Goal: Information Seeking & Learning: Learn about a topic

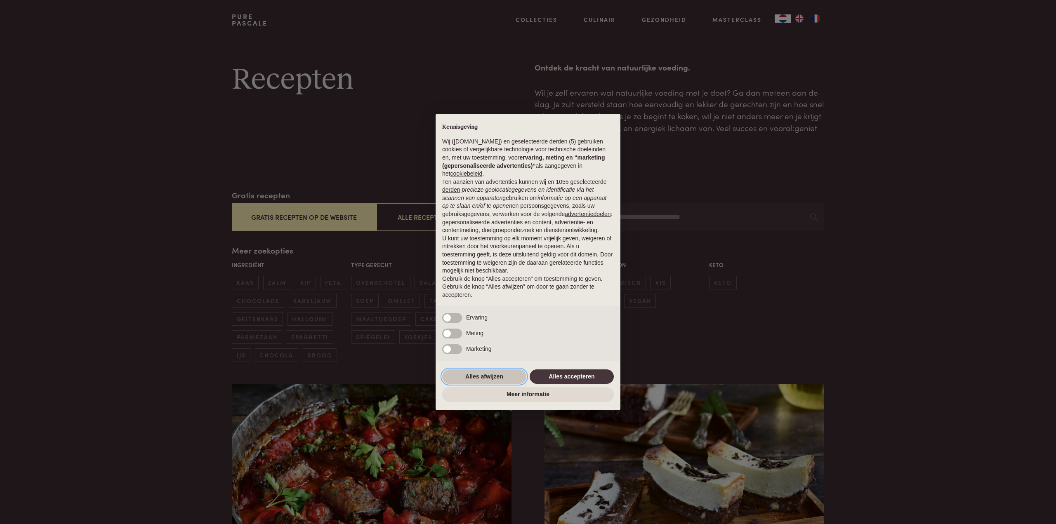
click at [494, 375] on button "Alles afwijzen" at bounding box center [484, 377] width 84 height 15
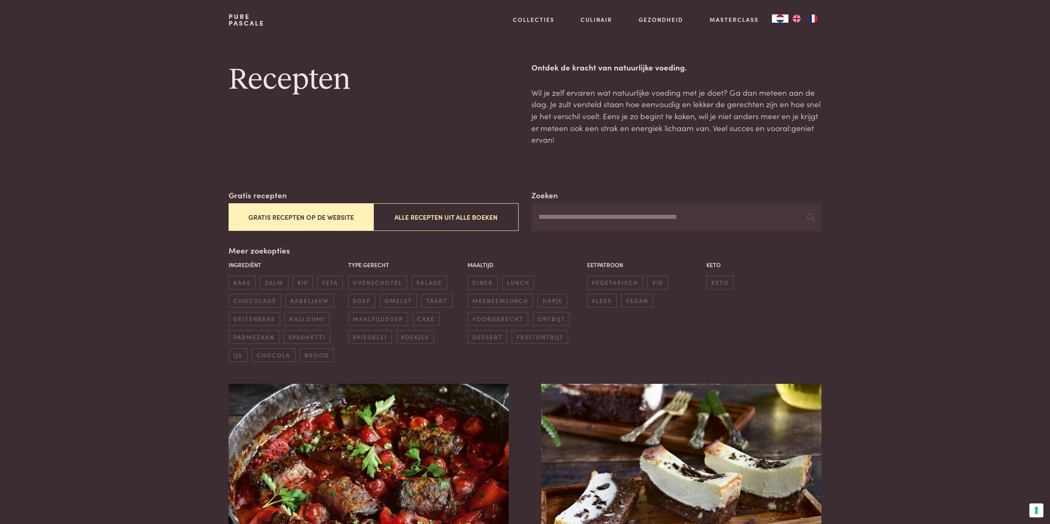
click at [547, 217] on input "Zoeken" at bounding box center [676, 217] width 290 height 28
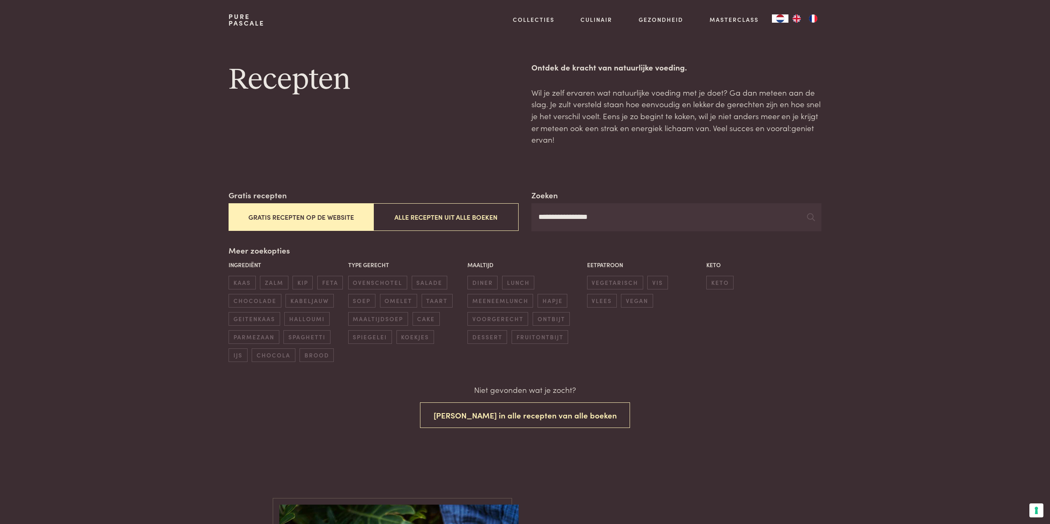
click at [635, 214] on input "**********" at bounding box center [676, 217] width 290 height 28
click at [810, 218] on icon at bounding box center [811, 217] width 8 height 8
click at [278, 281] on span "zalm" at bounding box center [274, 283] width 28 height 14
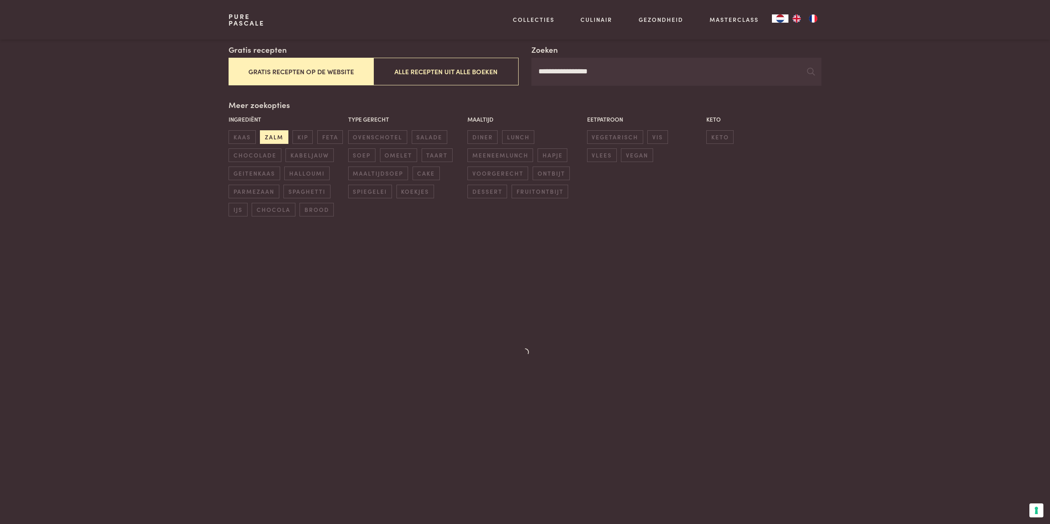
scroll to position [168, 0]
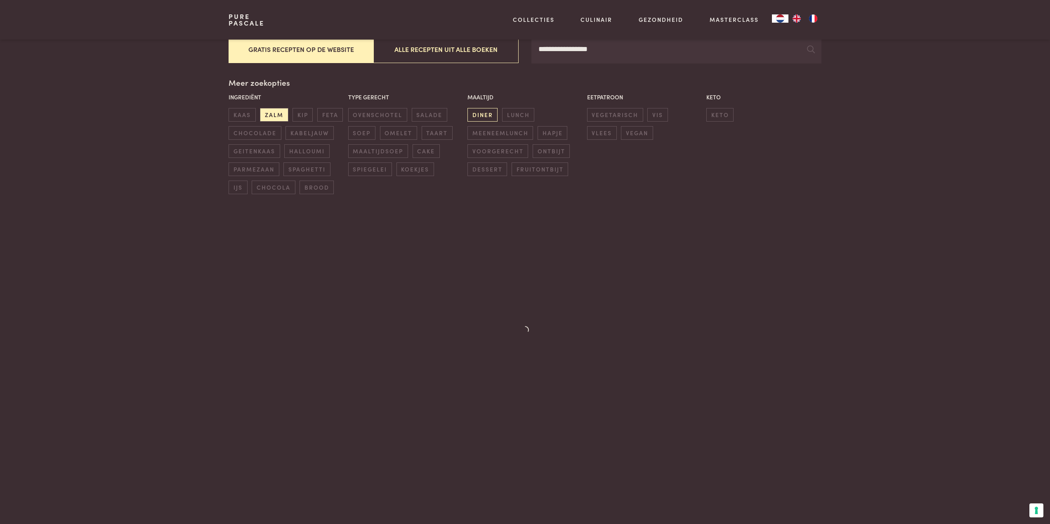
click at [484, 119] on span "diner" at bounding box center [482, 115] width 30 height 14
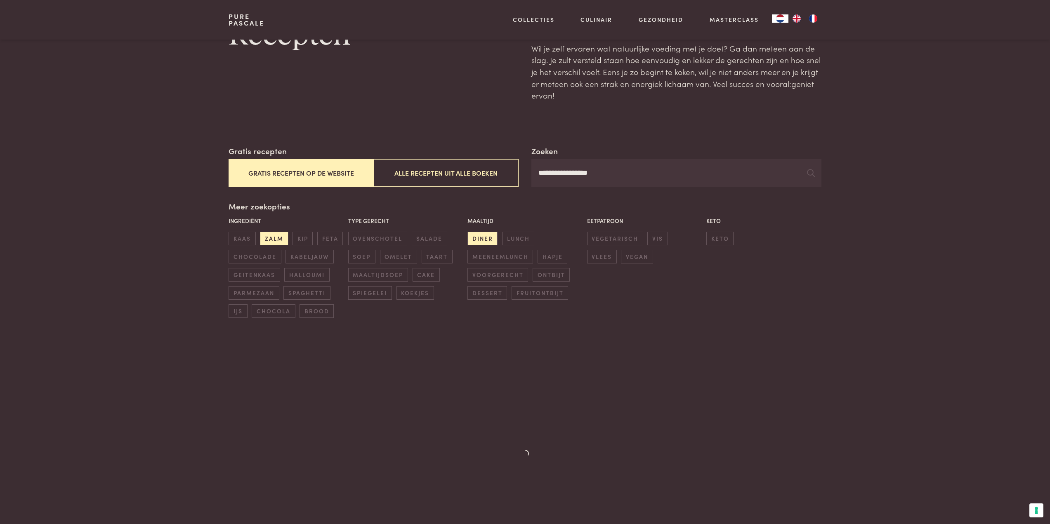
scroll to position [3, 0]
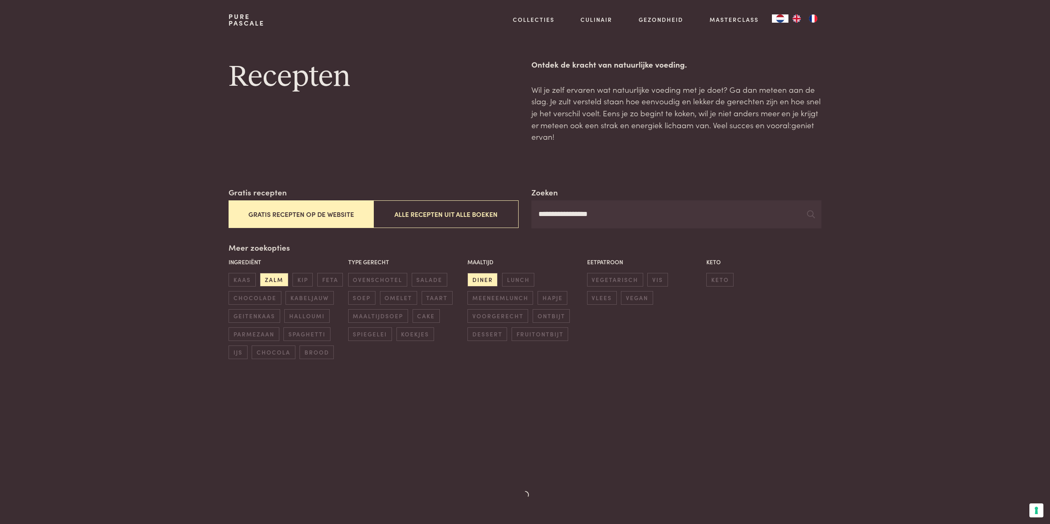
click at [608, 213] on input "**********" at bounding box center [676, 215] width 290 height 28
drag, startPoint x: 608, startPoint y: 215, endPoint x: 556, endPoint y: 219, distance: 52.6
click at [556, 219] on input "**********" at bounding box center [676, 215] width 290 height 28
type input "**********"
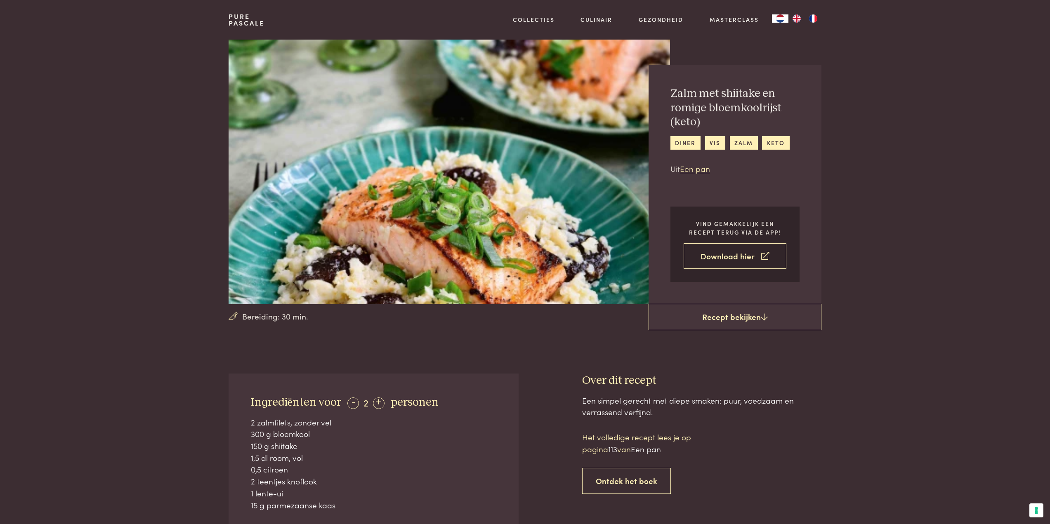
click at [760, 257] on link "Download hier" at bounding box center [735, 256] width 103 height 26
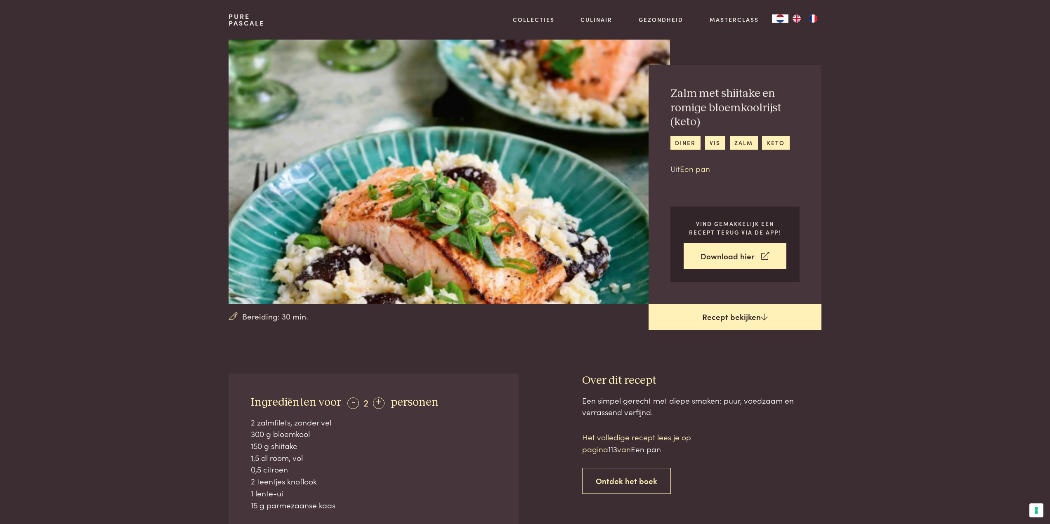
click at [745, 320] on link "Recept bekijken" at bounding box center [735, 317] width 173 height 26
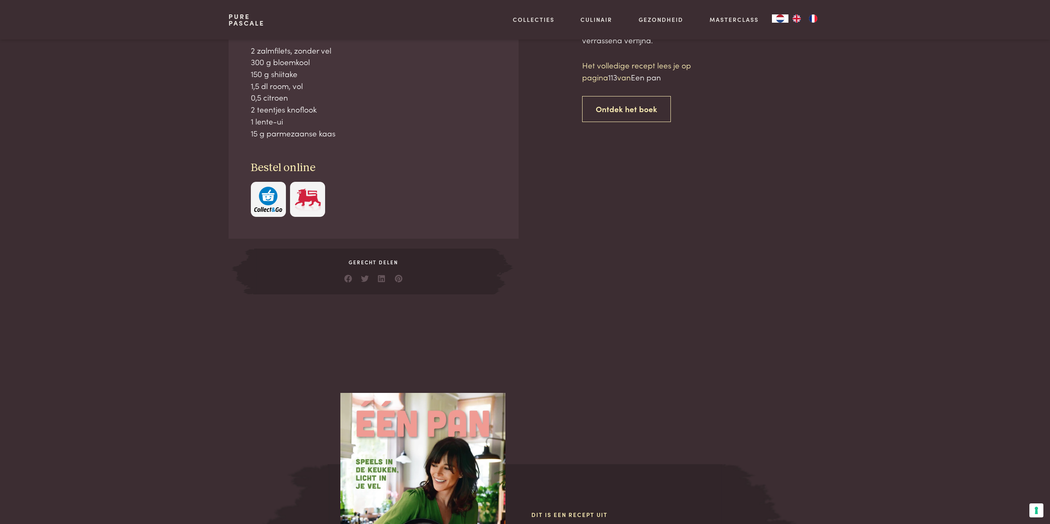
scroll to position [374, 0]
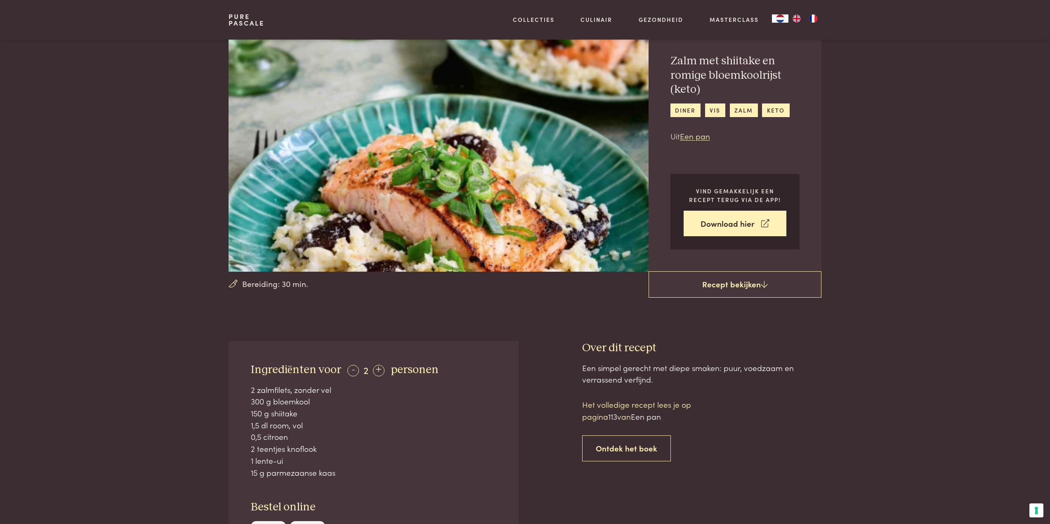
scroll to position [29, 0]
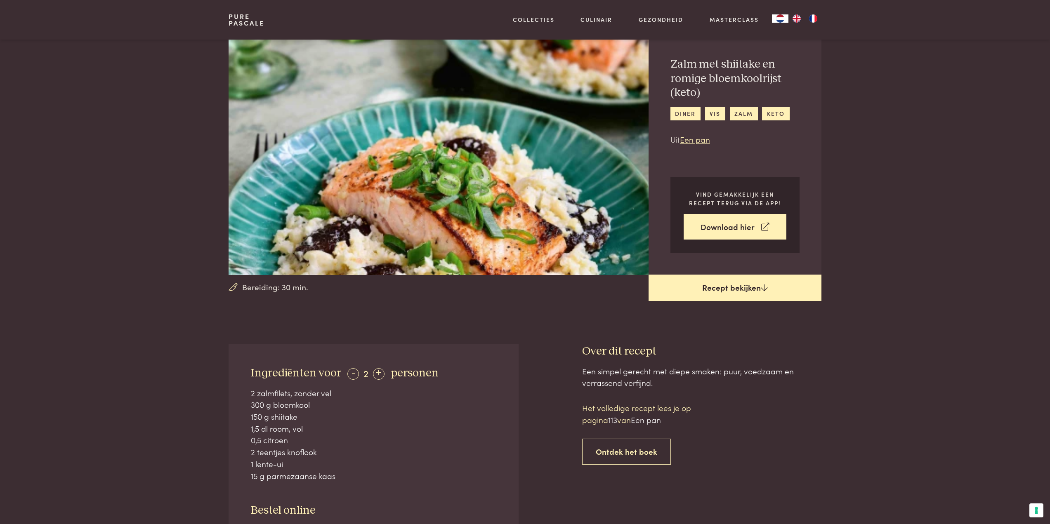
click at [760, 286] on link "Recept bekijken" at bounding box center [735, 288] width 173 height 26
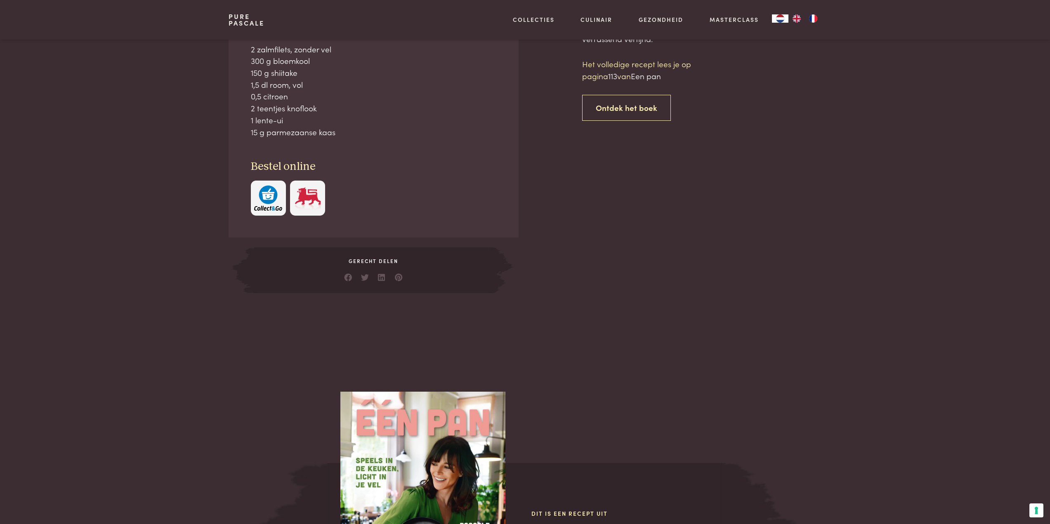
scroll to position [374, 0]
click at [413, 168] on h3 "Bestel online" at bounding box center [374, 166] width 246 height 14
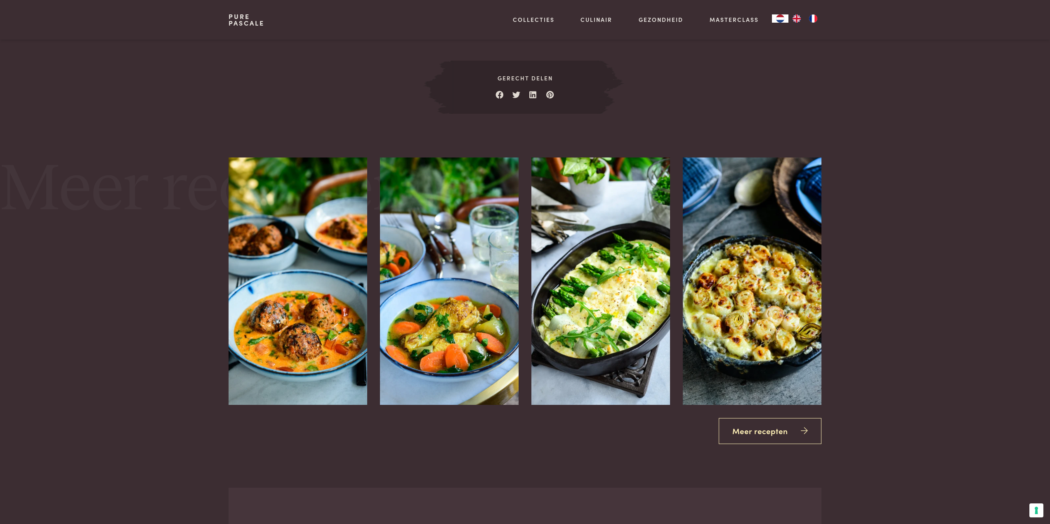
scroll to position [993, 0]
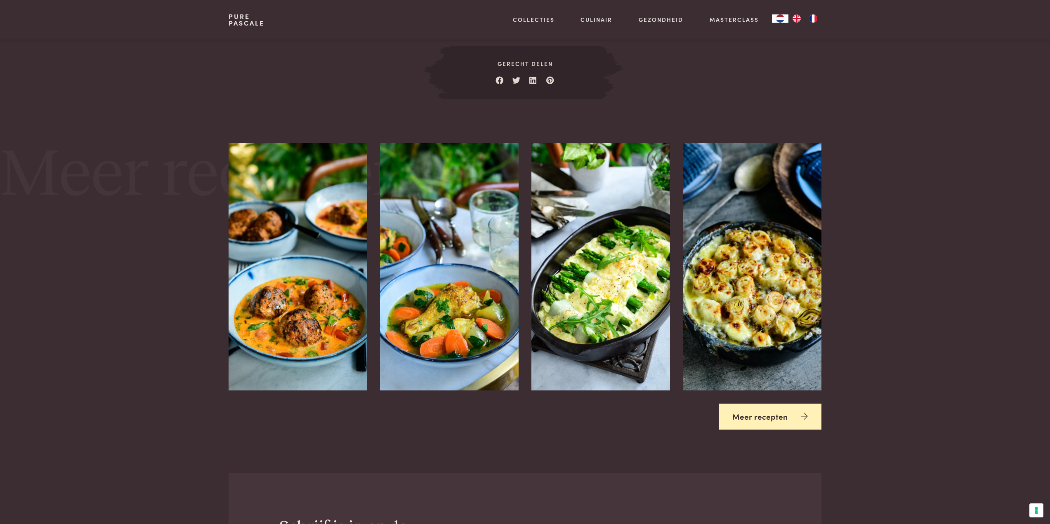
click at [764, 420] on link "Meer recepten" at bounding box center [770, 417] width 103 height 26
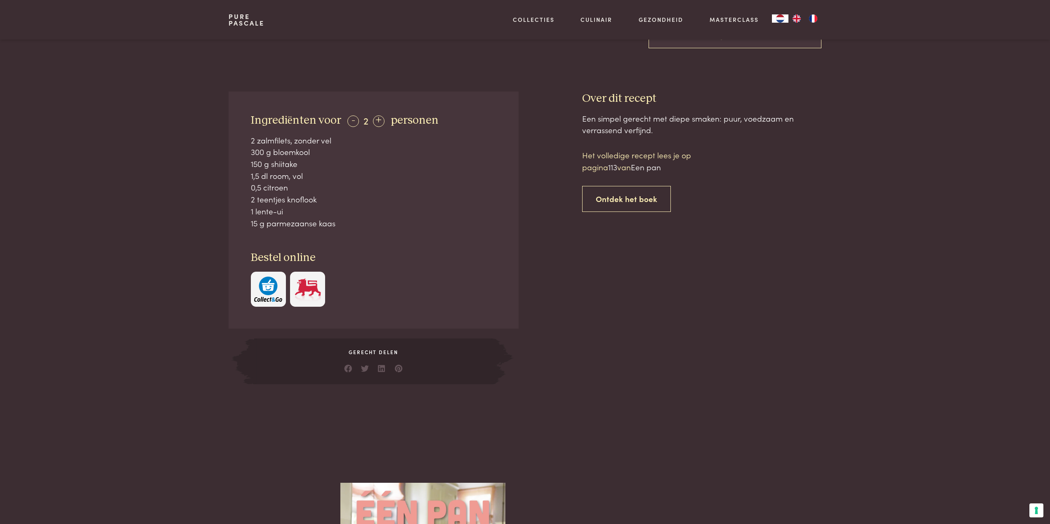
scroll to position [291, 0]
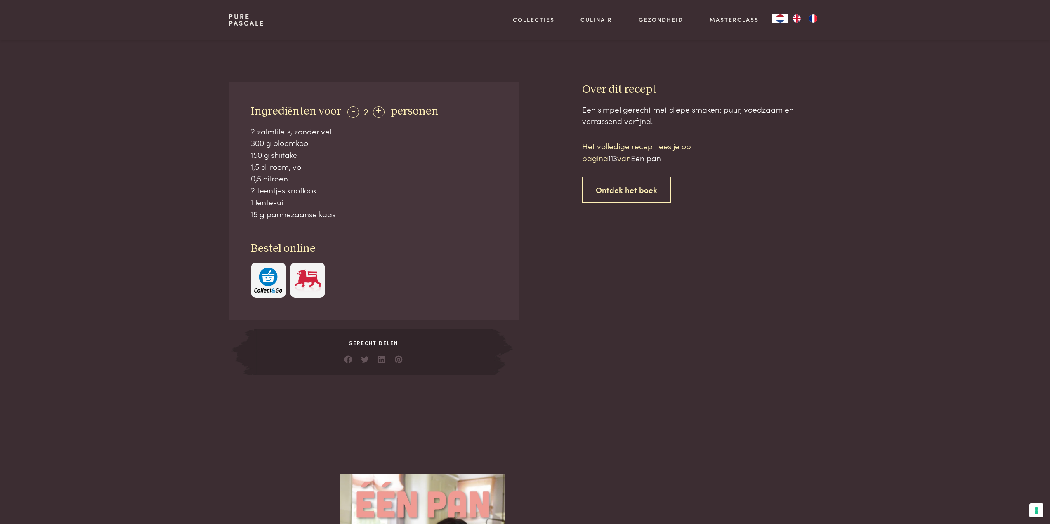
click at [625, 157] on p "Het volledige recept lees je op pagina 113 van Een pan" at bounding box center [652, 152] width 140 height 24
click at [609, 190] on link "Ontdek het boek" at bounding box center [626, 190] width 89 height 26
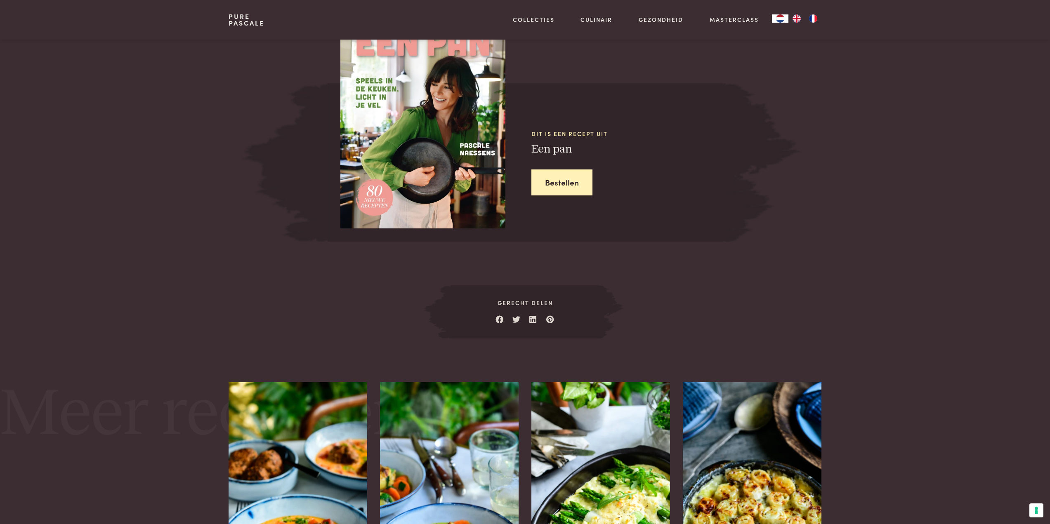
scroll to position [754, 0]
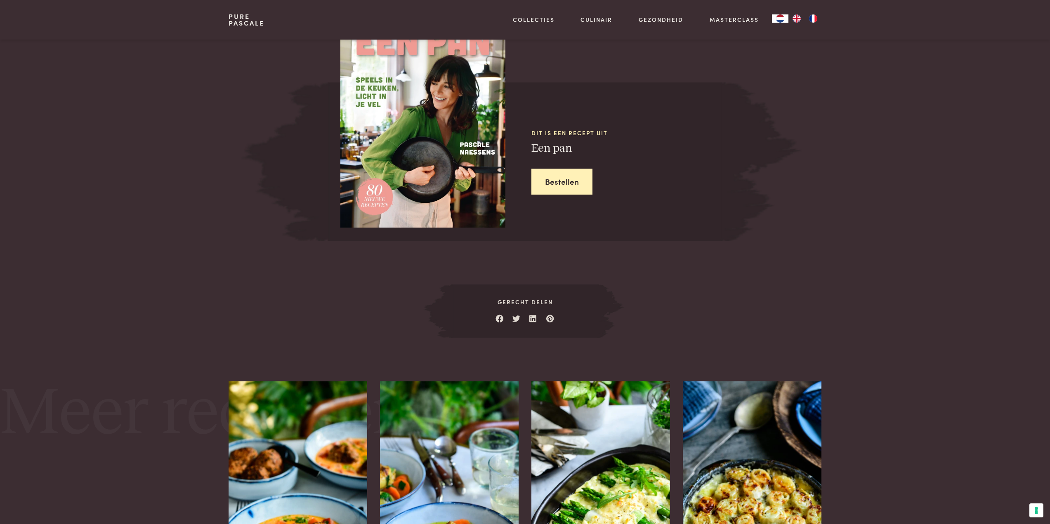
click at [457, 171] on img at bounding box center [422, 119] width 165 height 216
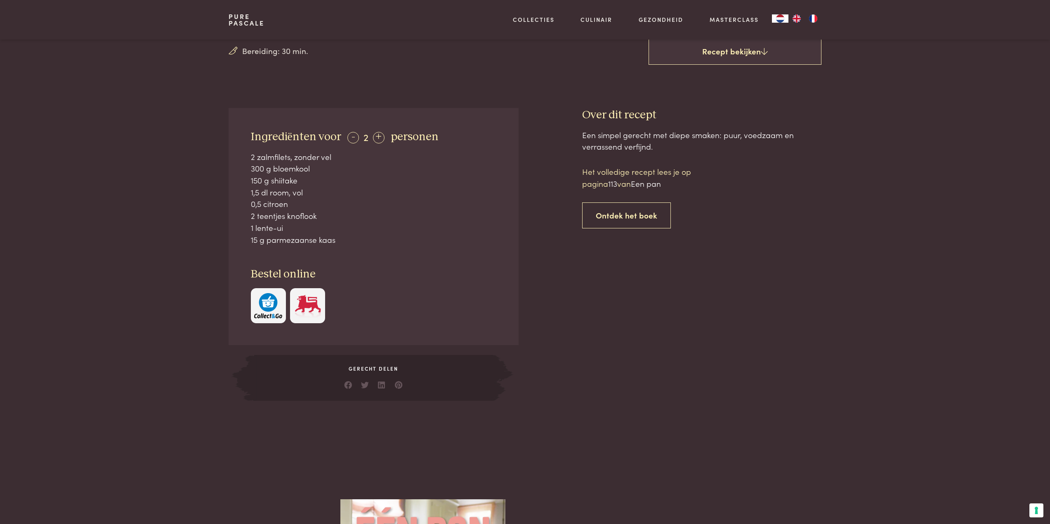
scroll to position [259, 0]
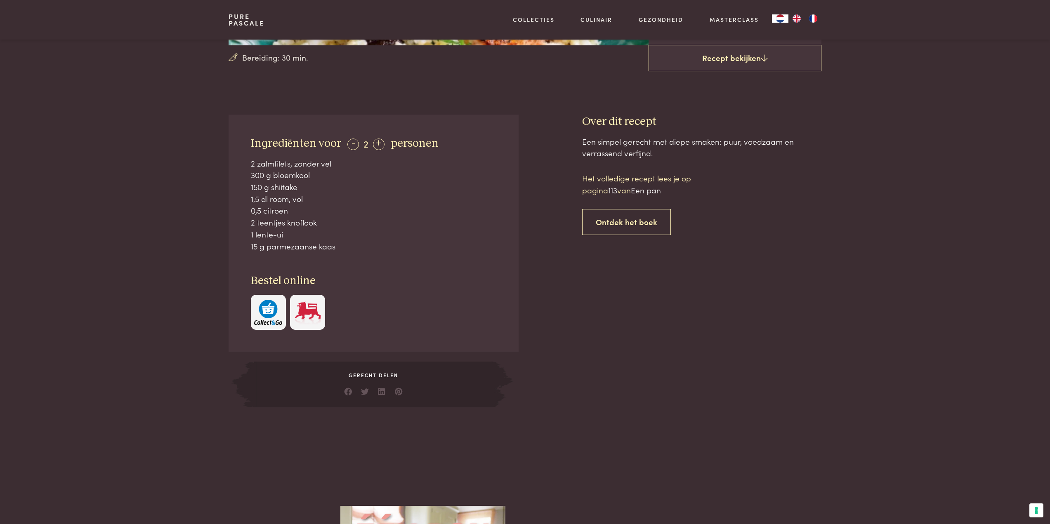
scroll to position [374, 0]
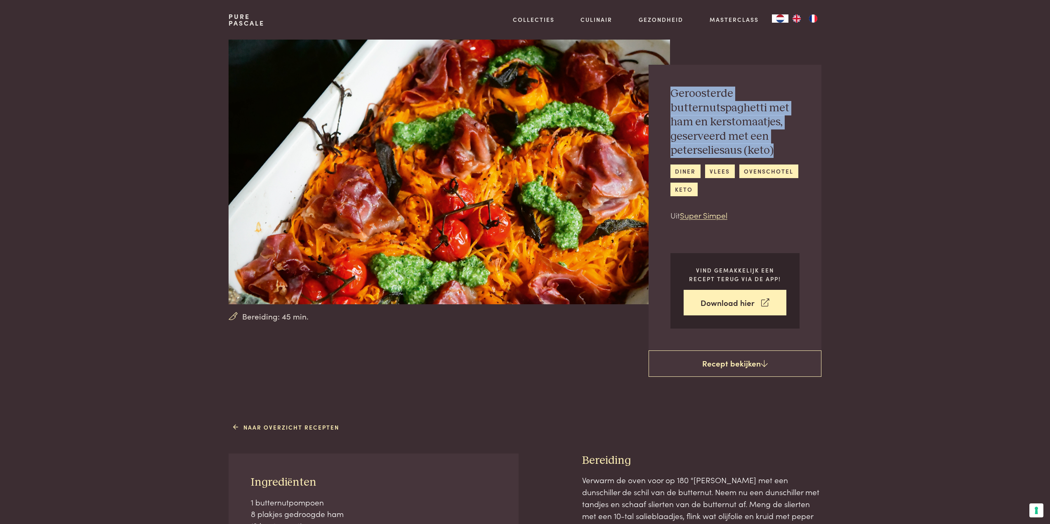
drag, startPoint x: 673, startPoint y: 92, endPoint x: 787, endPoint y: 146, distance: 125.9
click at [787, 146] on h2 "Geroosterde butternutspaghetti met ham en kerstomaatjes, geserveerd met een pet…" at bounding box center [734, 122] width 129 height 71
copy h2 "Geroosterde butternutspaghetti met ham en kerstomaatjes, geserveerd met een pet…"
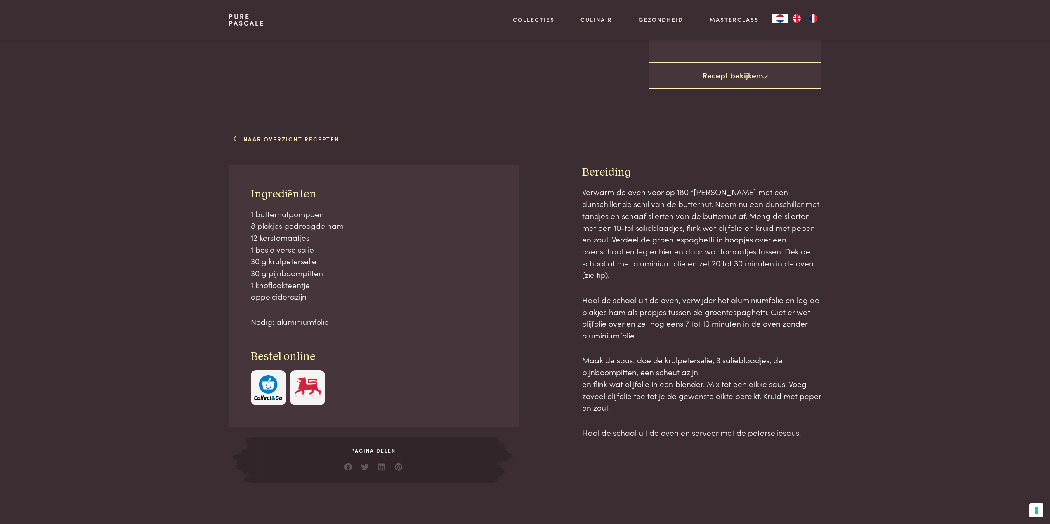
scroll to position [289, 0]
drag, startPoint x: 249, startPoint y: 189, endPoint x: 386, endPoint y: 324, distance: 192.3
click at [386, 324] on div "Ingrediënten 1 butternutpompoen 8 plakjes gedroogde ham 12 kerstomaatjes 1 bosj…" at bounding box center [374, 296] width 290 height 262
copy div "Ingrediënten 1 butternutpompoen 8 plakjes gedroogde ham 12 kerstomaatjes 1 bosj…"
drag, startPoint x: 580, startPoint y: 170, endPoint x: 826, endPoint y: 422, distance: 353.0
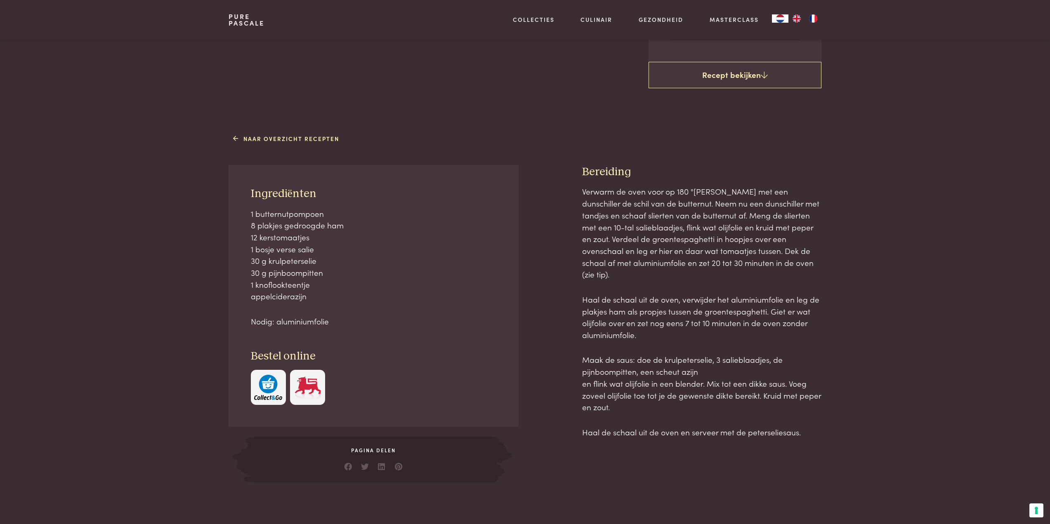
click at [826, 422] on div "Naar overzicht recepten Ingrediënten 1 butternutpompoen 8 plakjes gedroogde ham…" at bounding box center [525, 307] width 619 height 351
copy div "Bereiding Verwarm de oven voor op 180 °C. Schaaf met een dunschiller de schil v…"
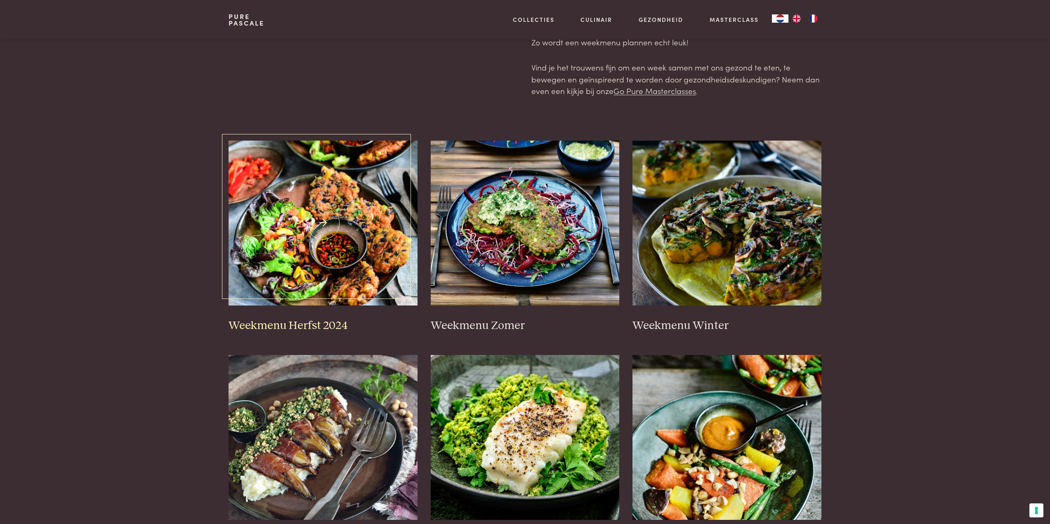
scroll to position [83, 0]
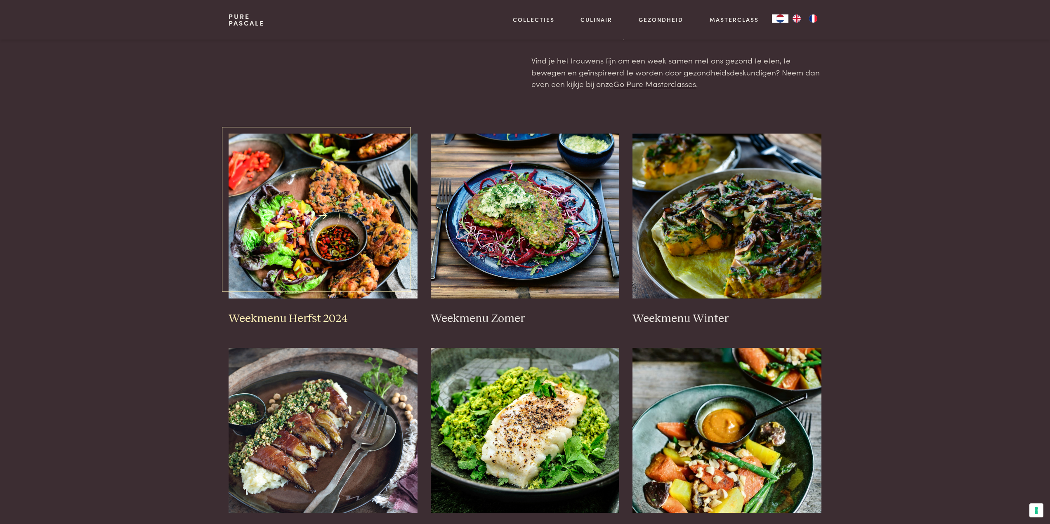
click at [357, 222] on img at bounding box center [323, 216] width 189 height 165
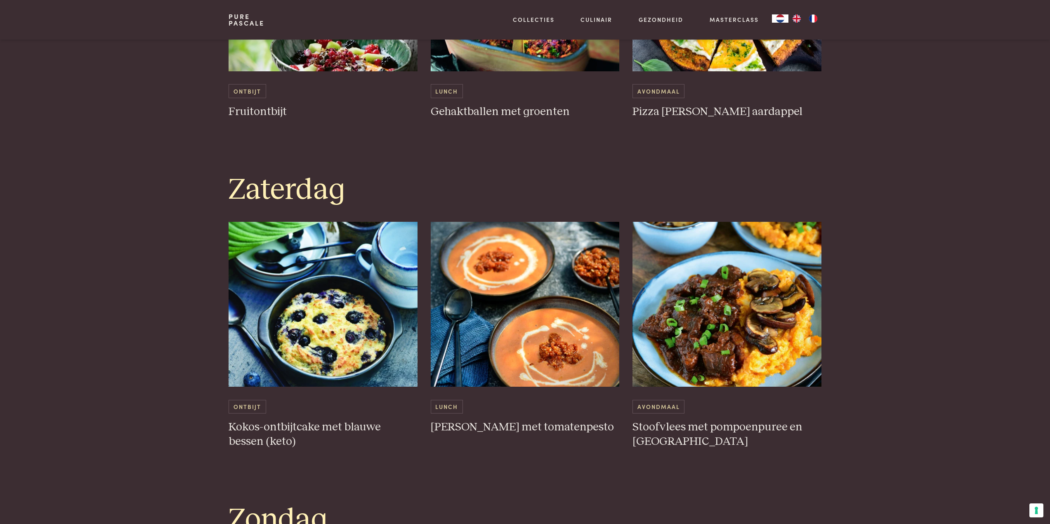
scroll to position [1980, 0]
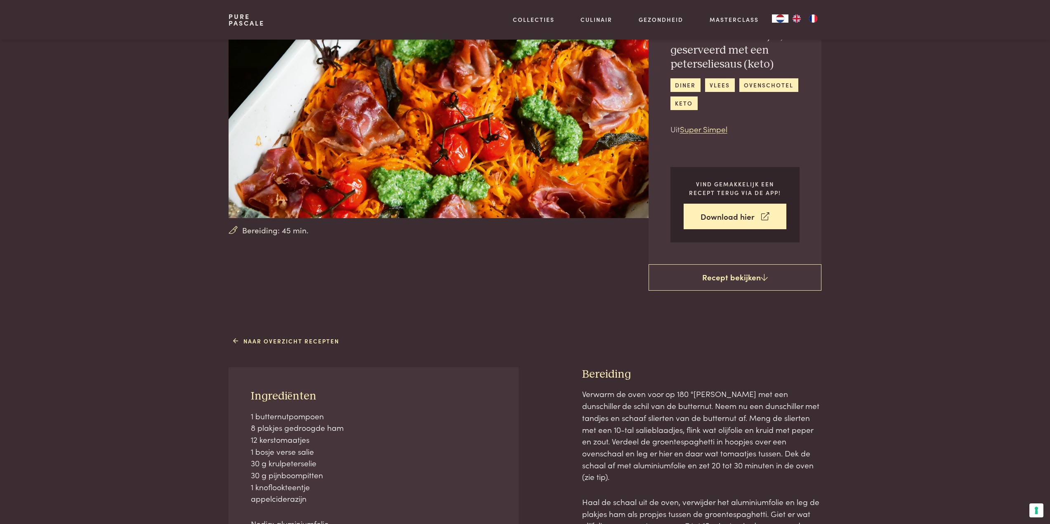
scroll to position [83, 0]
